Goal: Information Seeking & Learning: Compare options

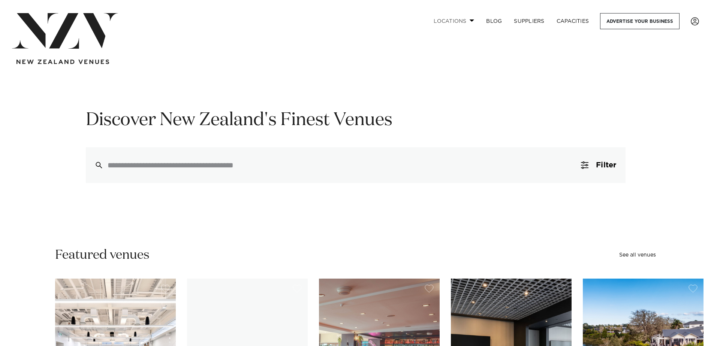
click at [463, 20] on link "Locations" at bounding box center [454, 21] width 52 height 16
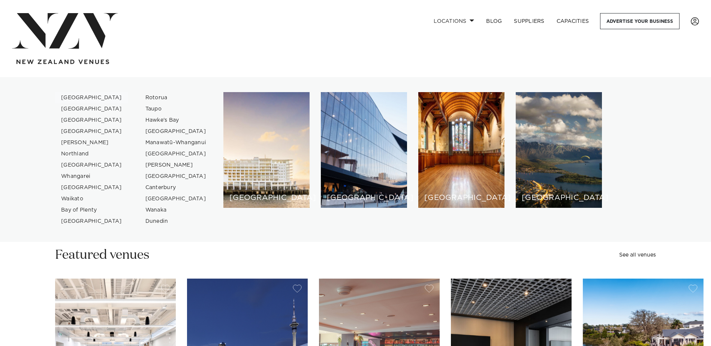
click at [70, 97] on link "[GEOGRAPHIC_DATA]" at bounding box center [91, 97] width 73 height 11
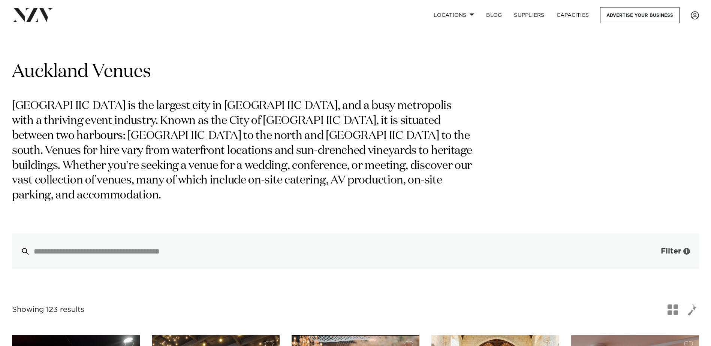
click at [673, 248] on span "Filter" at bounding box center [671, 251] width 20 height 7
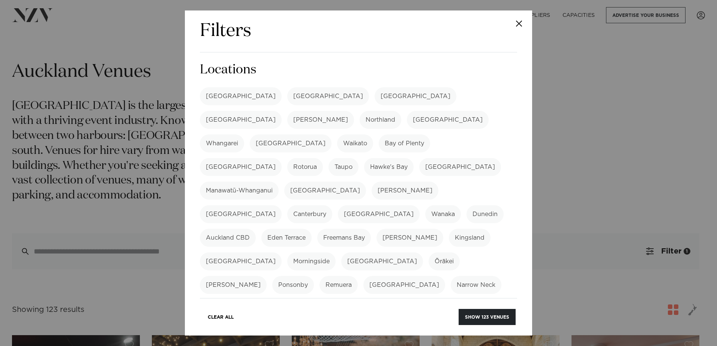
scroll to position [262, 0]
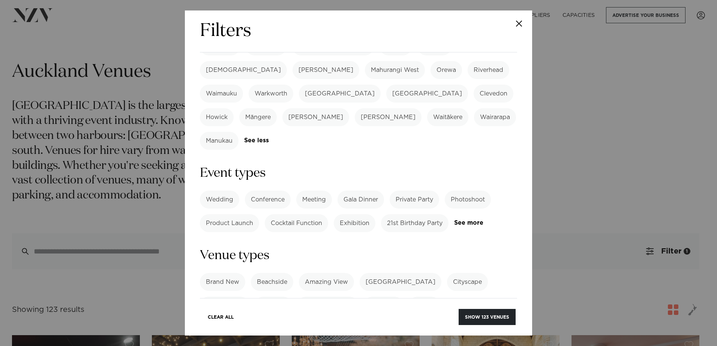
click at [313, 191] on label "Meeting" at bounding box center [314, 200] width 36 height 18
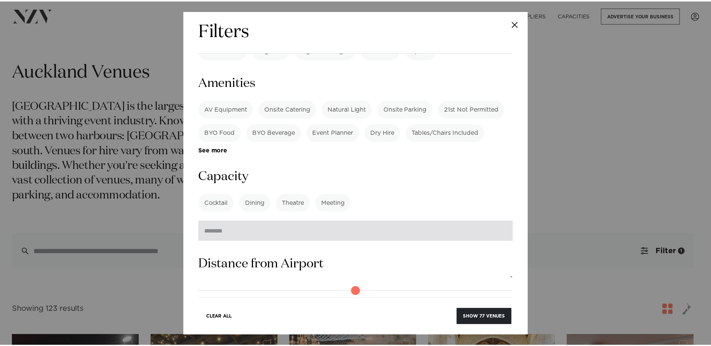
scroll to position [517, 0]
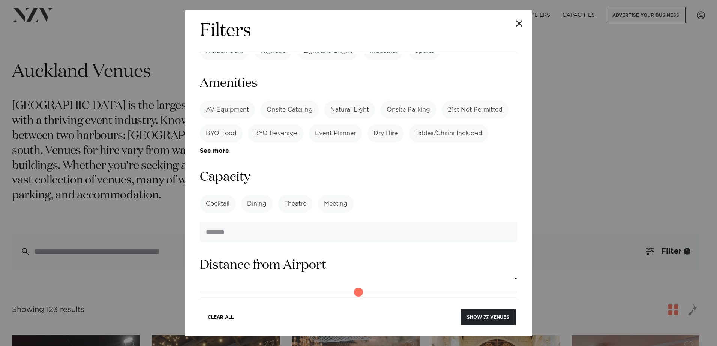
click at [329, 195] on label "Meeting" at bounding box center [336, 204] width 36 height 18
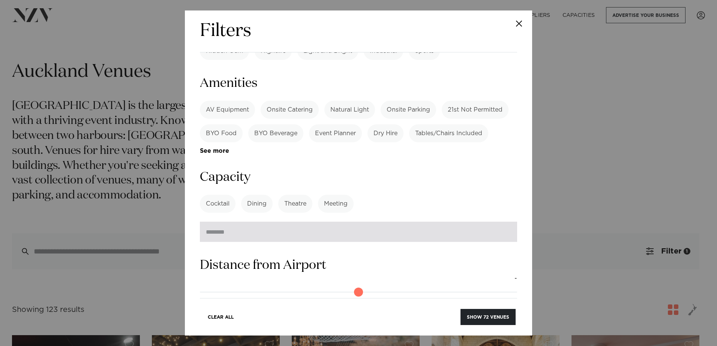
click at [276, 222] on input "number" at bounding box center [358, 232] width 317 height 20
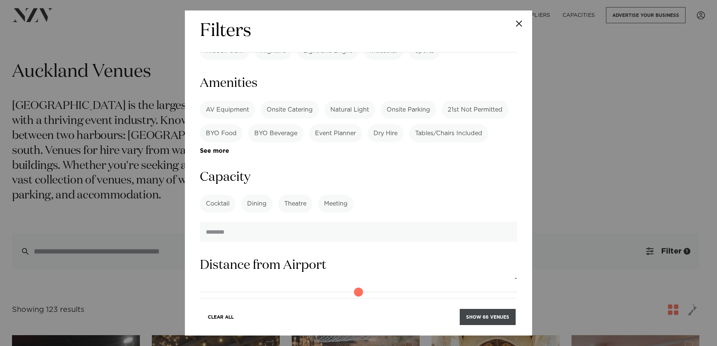
type input "**"
click at [487, 324] on button "Show 66 venues" at bounding box center [488, 317] width 56 height 16
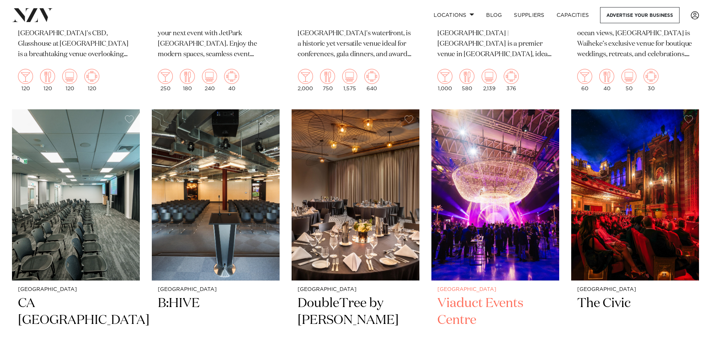
scroll to position [2549, 0]
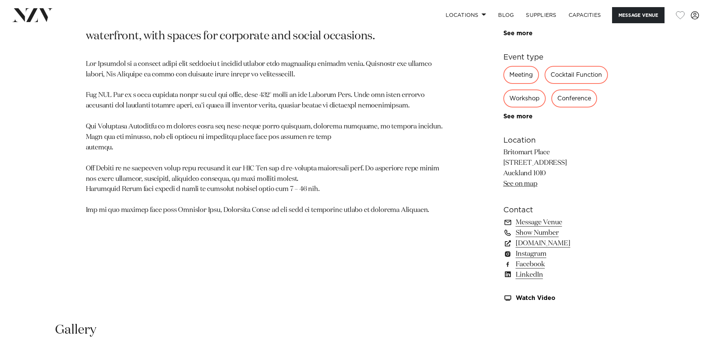
scroll to position [487, 0]
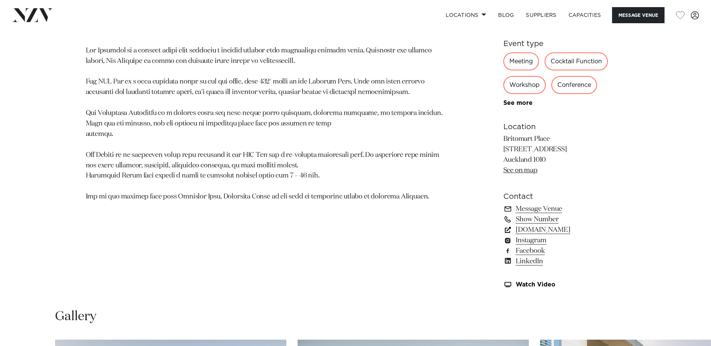
click at [538, 230] on link "[DOMAIN_NAME]" at bounding box center [565, 230] width 122 height 10
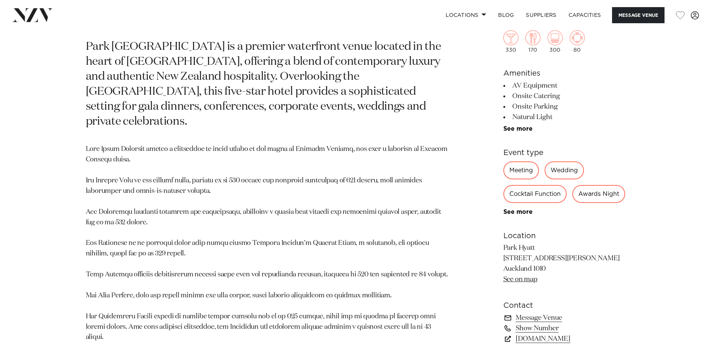
scroll to position [600, 0]
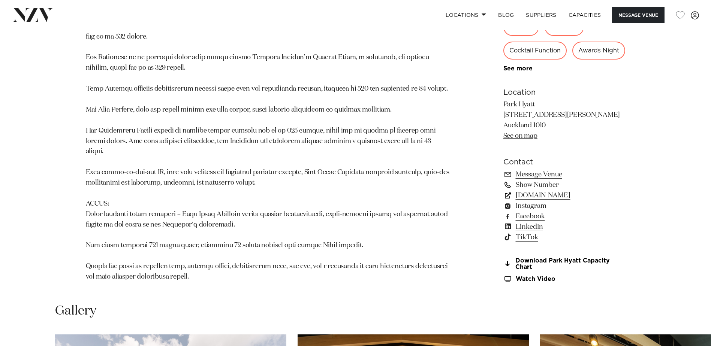
click at [547, 190] on link "www.hyatt.com" at bounding box center [565, 195] width 122 height 10
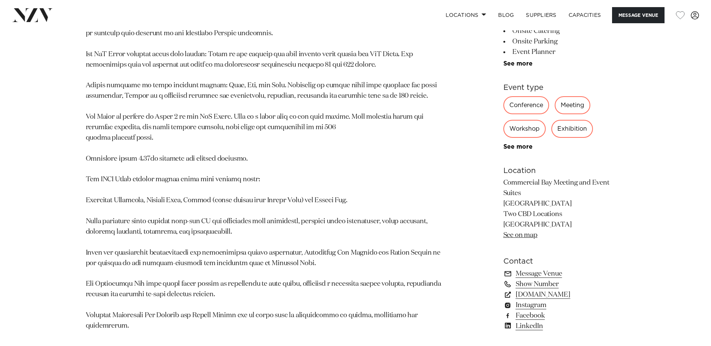
scroll to position [600, 0]
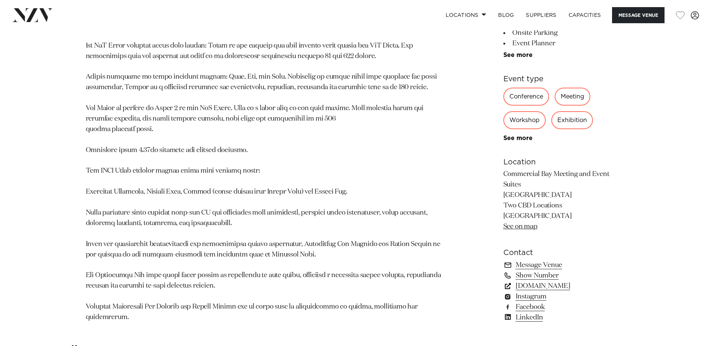
click at [559, 281] on link "[DOMAIN_NAME]" at bounding box center [565, 286] width 122 height 10
